Goal: Find specific page/section: Find specific page/section

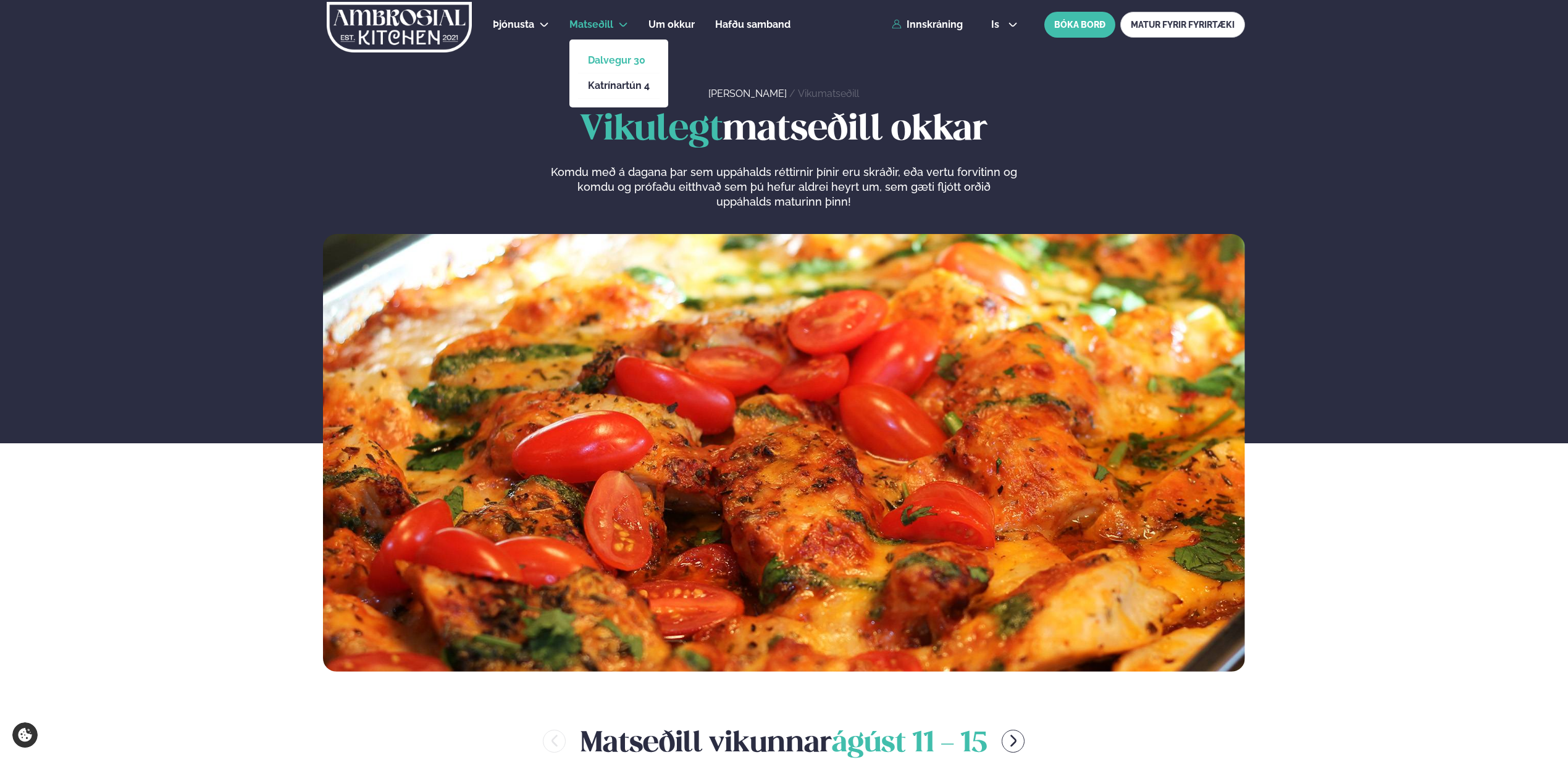
click at [620, 64] on link "Dalvegur 30" at bounding box center [619, 61] width 61 height 10
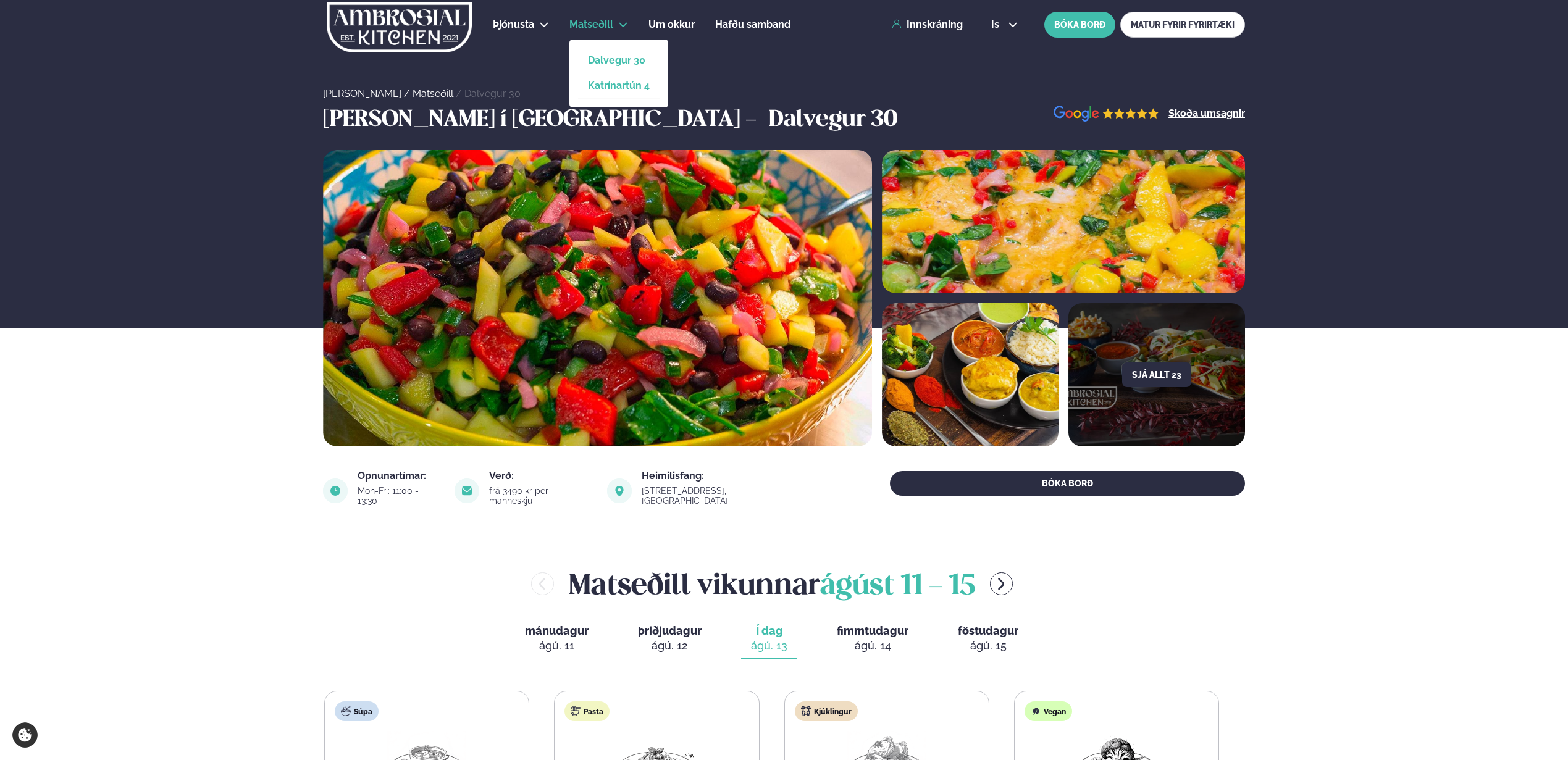
click at [623, 86] on link "Katrínartún 4" at bounding box center [619, 86] width 61 height 10
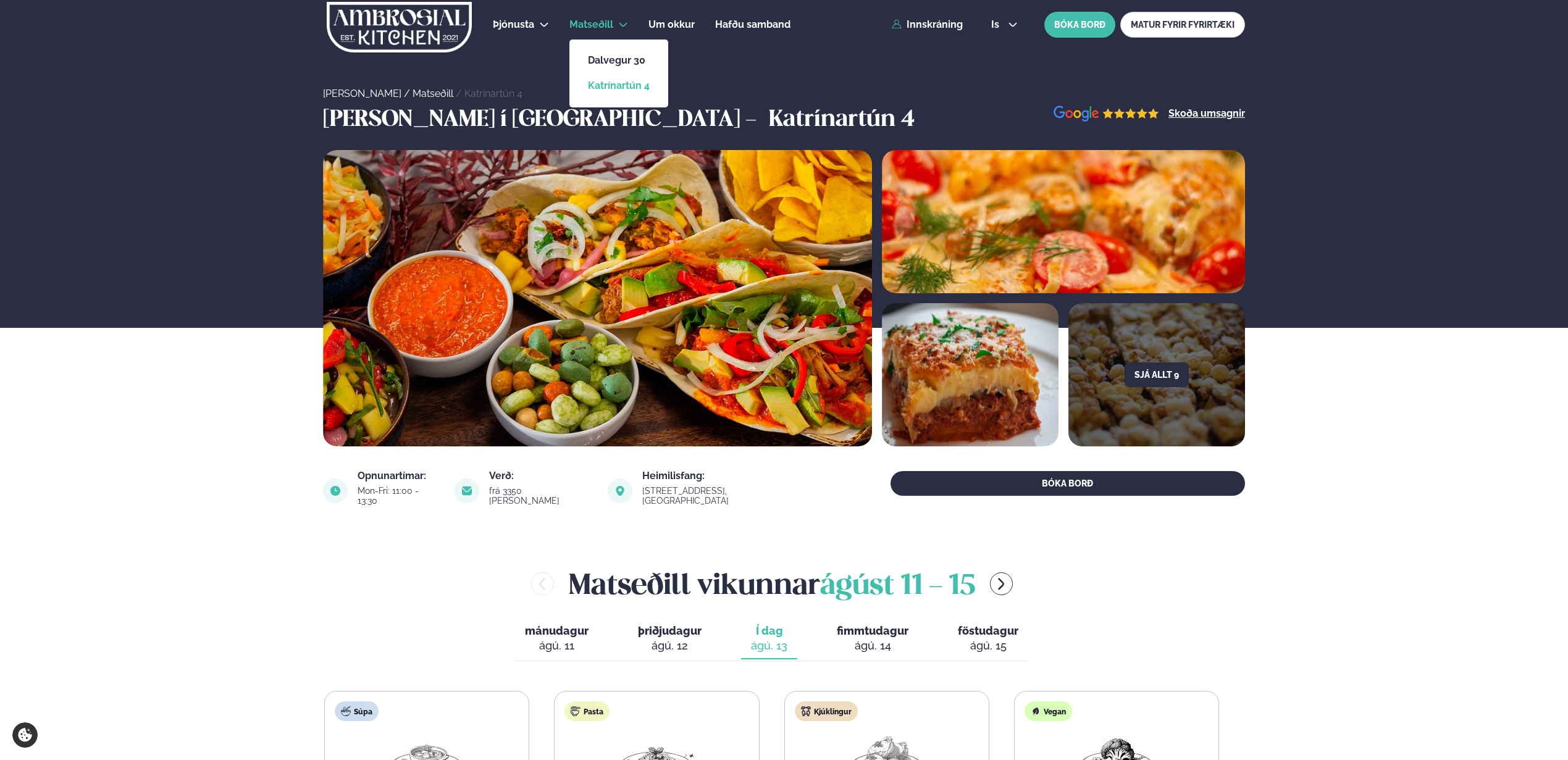
click at [623, 71] on li "Dalvegur 30" at bounding box center [619, 61] width 82 height 25
click at [624, 63] on link "Dalvegur 30" at bounding box center [619, 61] width 61 height 10
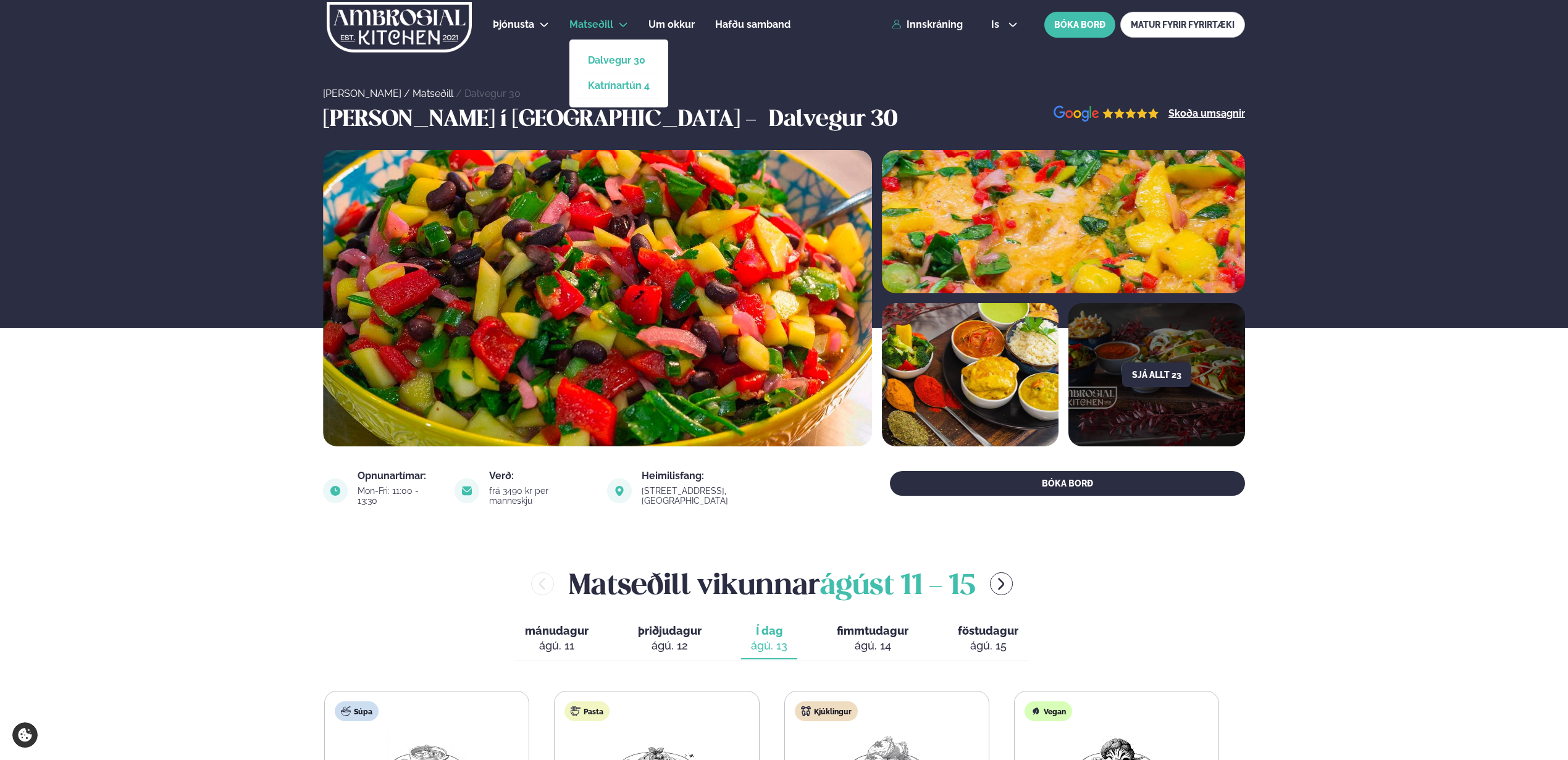
click at [624, 84] on link "Katrínartún 4" at bounding box center [619, 86] width 61 height 10
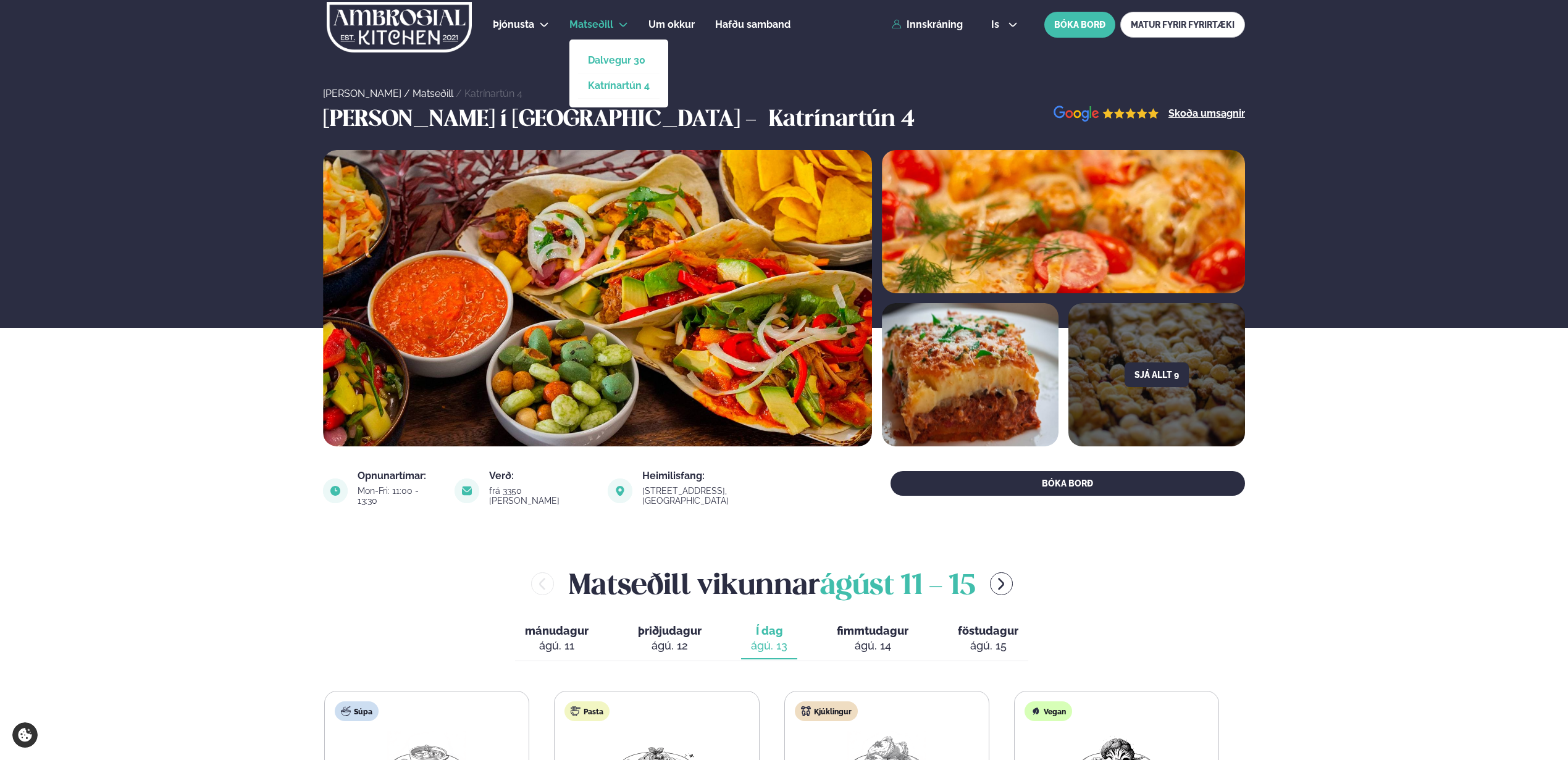
click at [623, 61] on link "Dalvegur 30" at bounding box center [619, 61] width 61 height 10
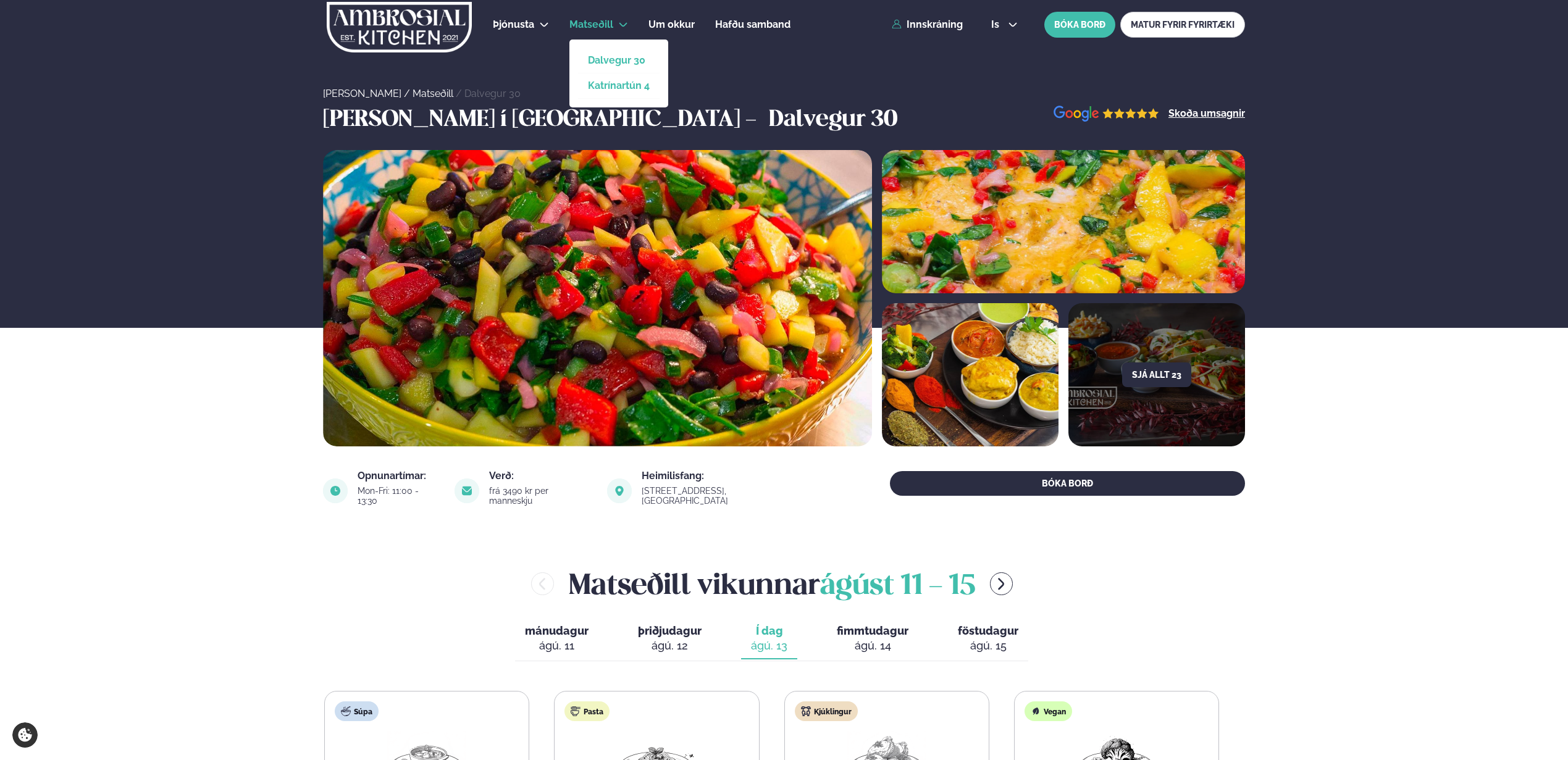
click at [620, 88] on link "Katrínartún 4" at bounding box center [619, 86] width 61 height 10
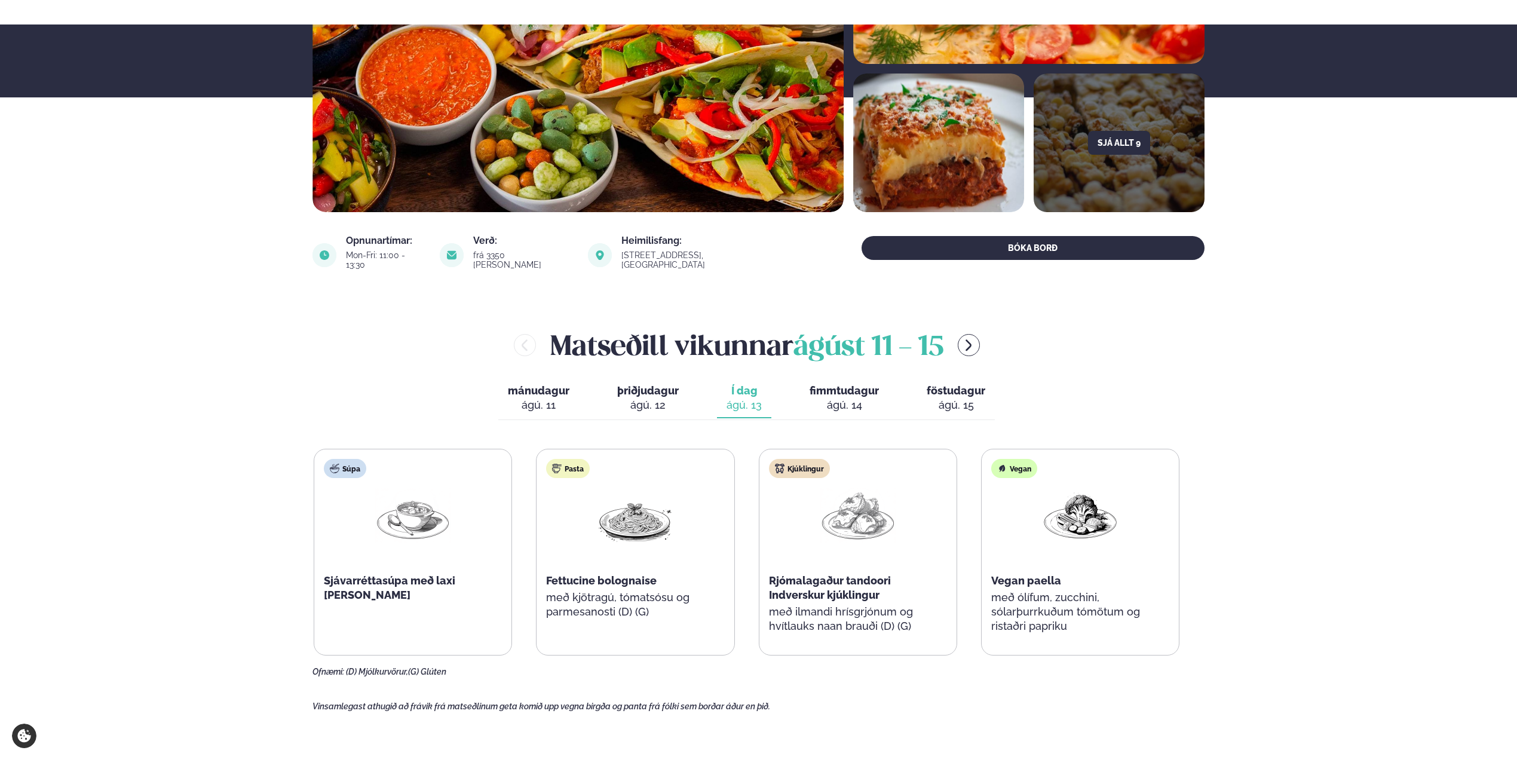
scroll to position [250, 0]
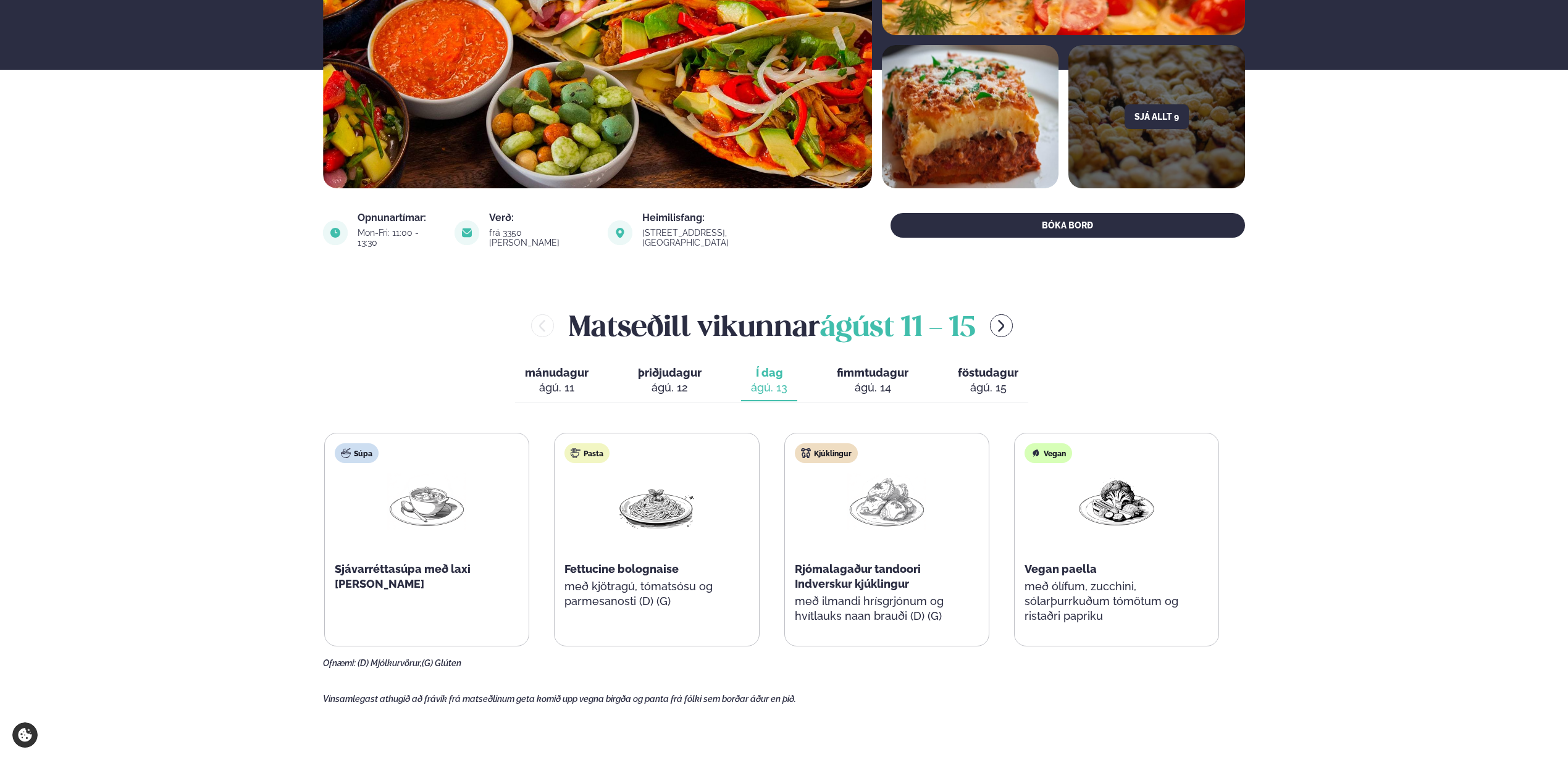
click at [866, 380] on div "ágú. 14" at bounding box center [872, 387] width 72 height 15
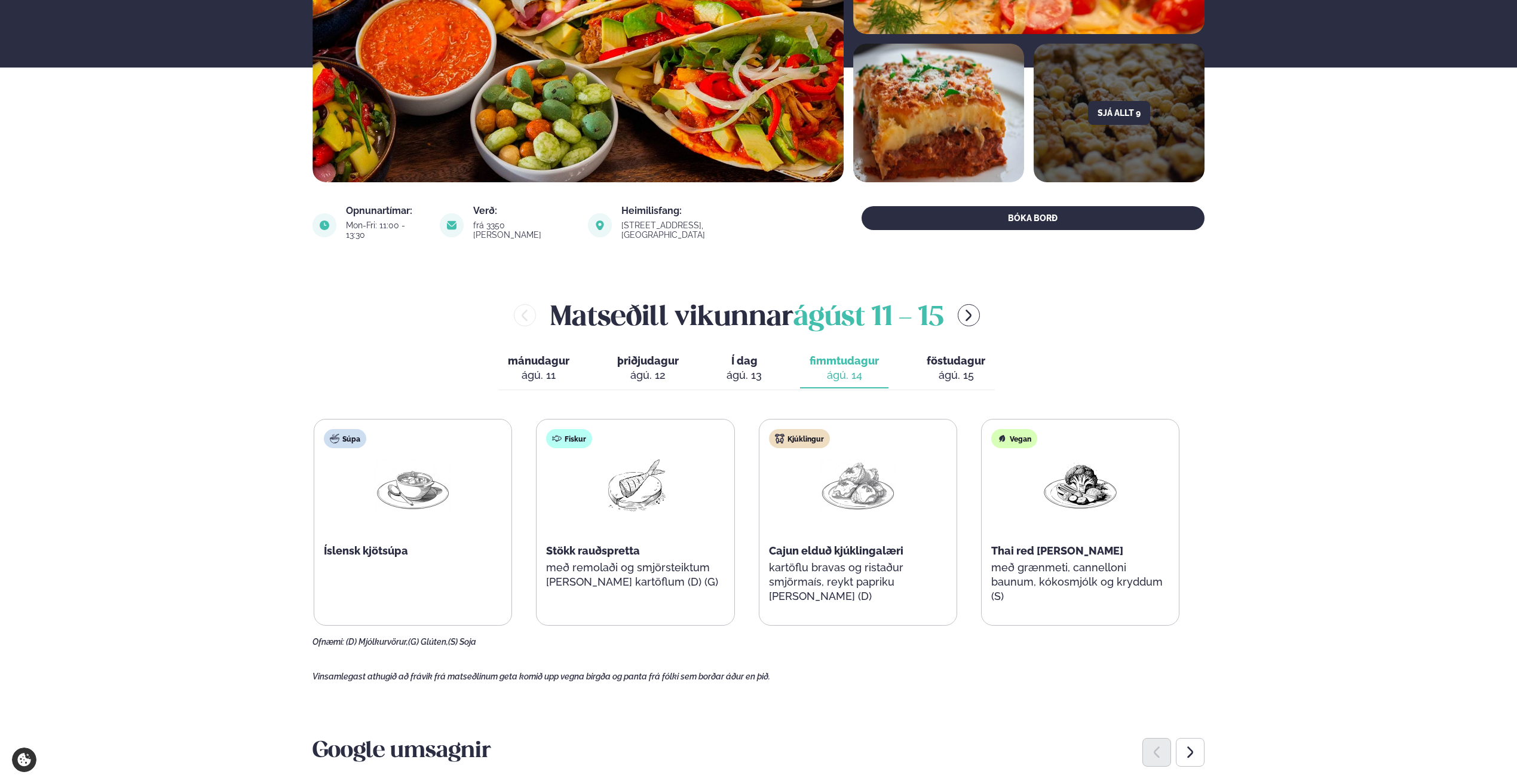
click at [727, 355] on span "Í dag" at bounding box center [744, 360] width 35 height 14
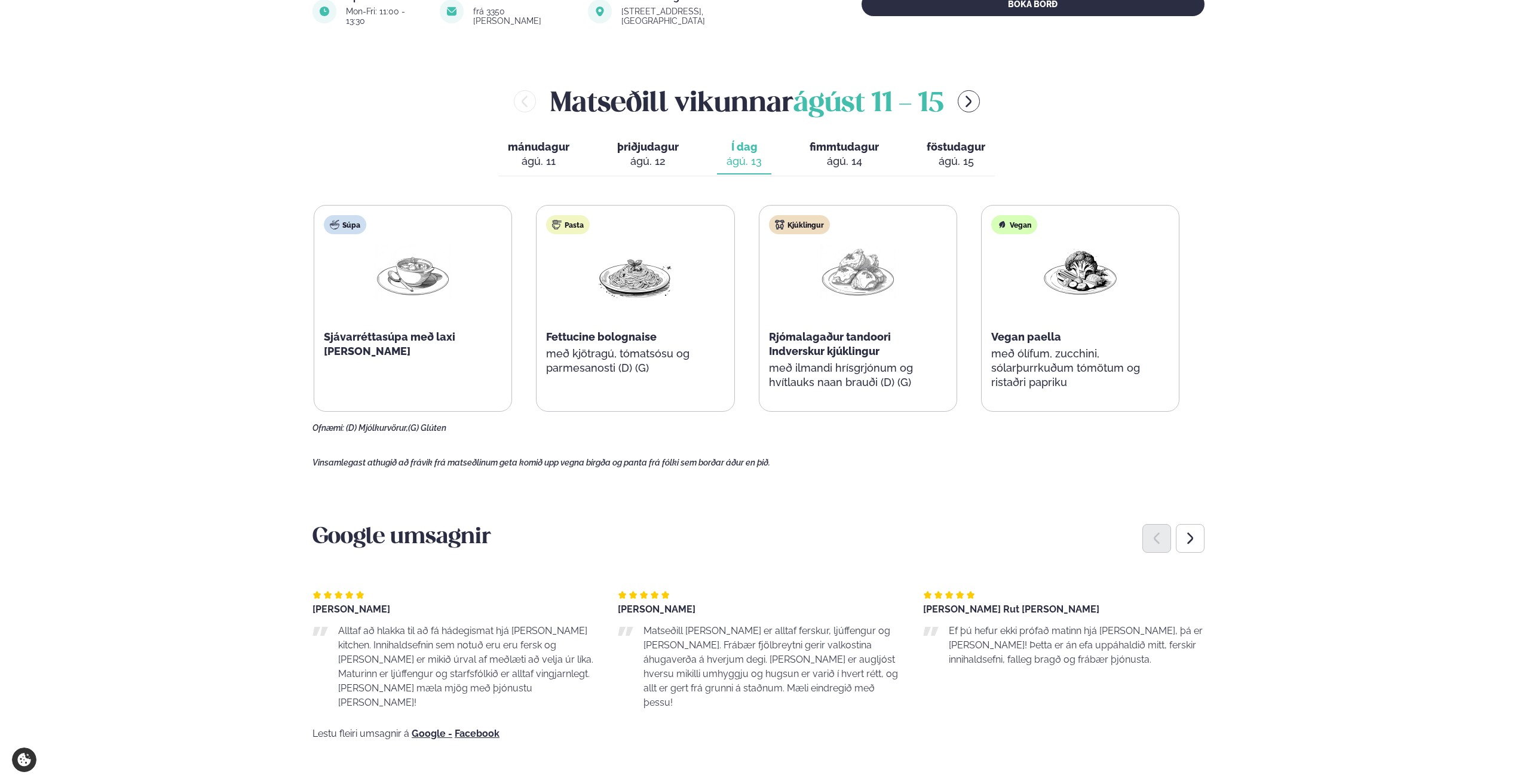
scroll to position [468, 0]
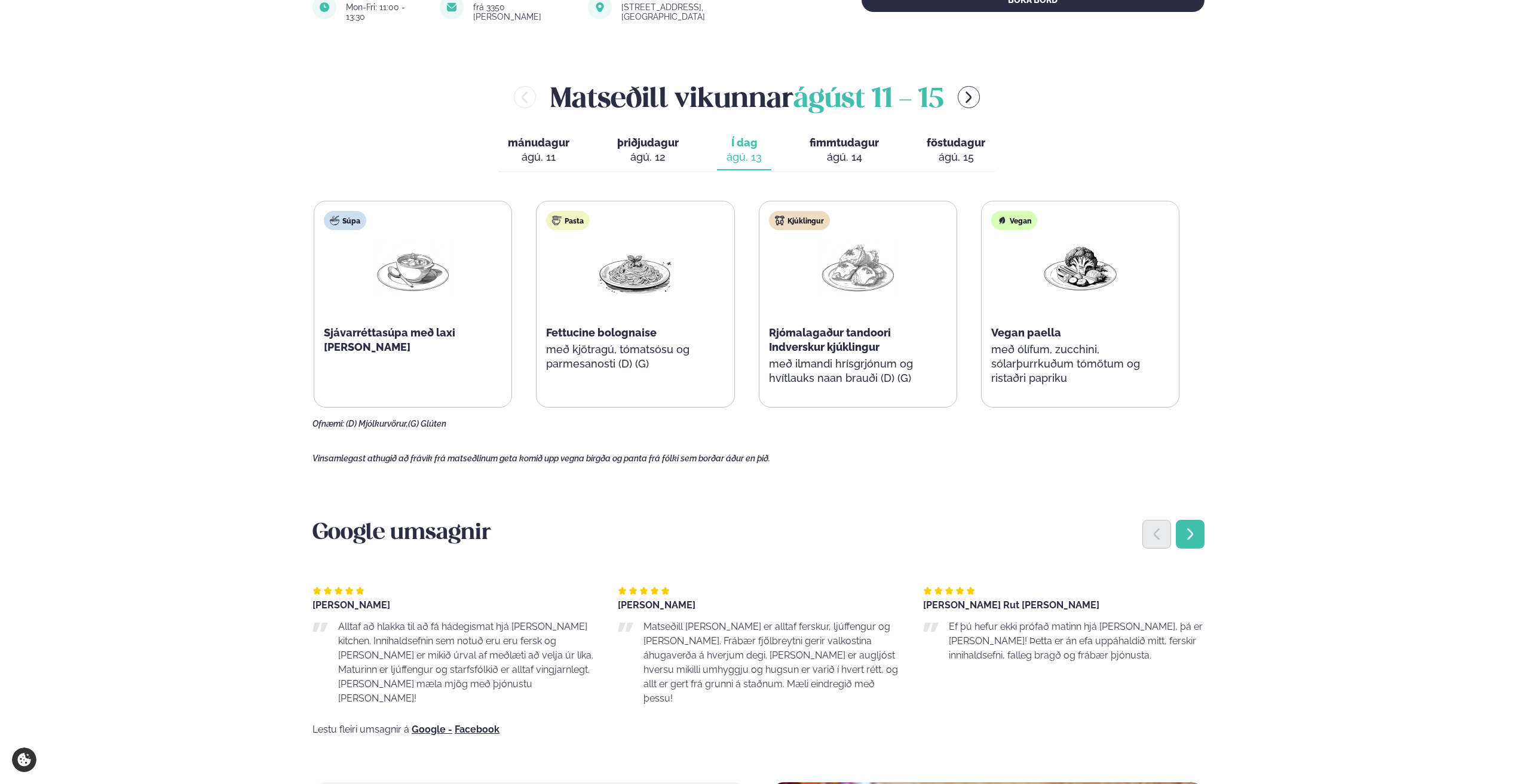
click at [1199, 532] on div "Next slide" at bounding box center [1191, 534] width 29 height 29
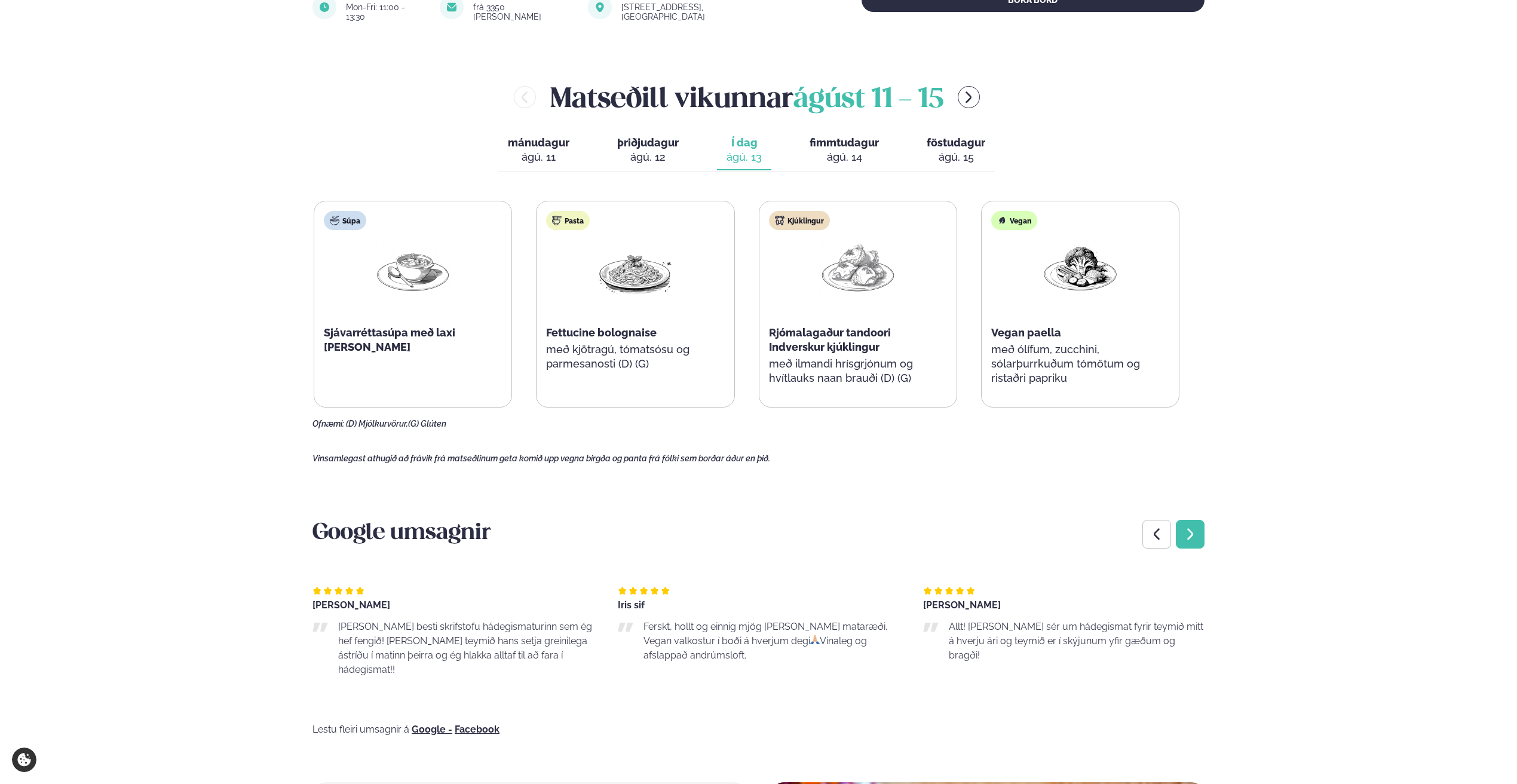
click at [1193, 530] on icon "Next slide" at bounding box center [1191, 534] width 14 height 14
click at [828, 602] on div "[PERSON_NAME] Besta maturinn í [GEOGRAPHIC_DATA] og vingjarnlegir [PERSON_NAME]" at bounding box center [758, 616] width 281 height 62
click at [1183, 485] on main "[PERSON_NAME] / Matseðill / Katrínartún 4 [PERSON_NAME] í [GEOGRAPHIC_DATA] - K…" at bounding box center [758, 511] width 964 height 1957
